Goal: Transaction & Acquisition: Subscribe to service/newsletter

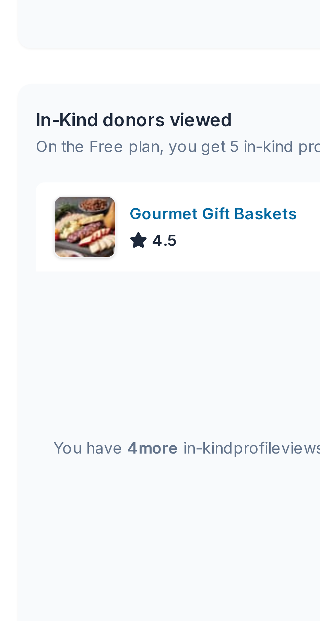
click at [51, 309] on span "4 more" at bounding box center [47, 307] width 16 height 6
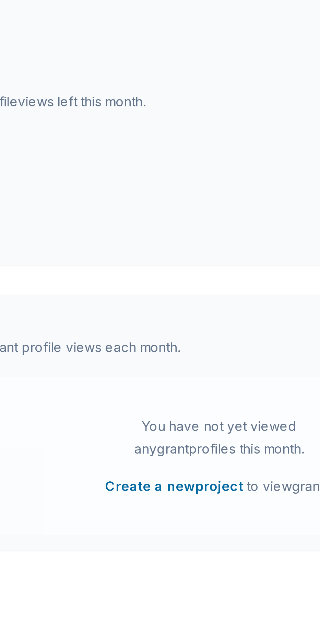
click at [131, 449] on button "Create a new project" at bounding box center [143, 448] width 50 height 8
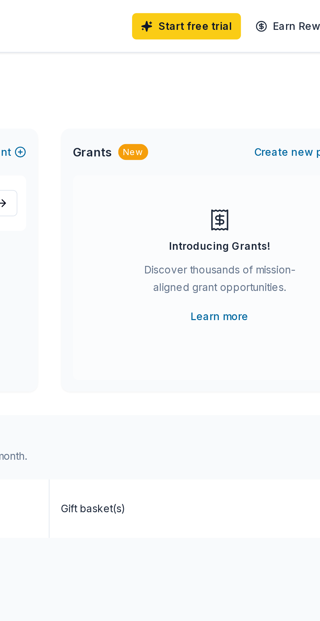
click at [237, 12] on link "Start free trial" at bounding box center [224, 12] width 51 height 12
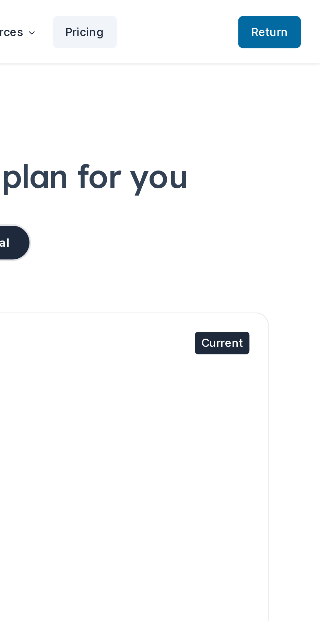
click at [301, 15] on span "Return to TheShareWay" at bounding box center [299, 14] width 16 height 8
